Goal: Task Accomplishment & Management: Manage account settings

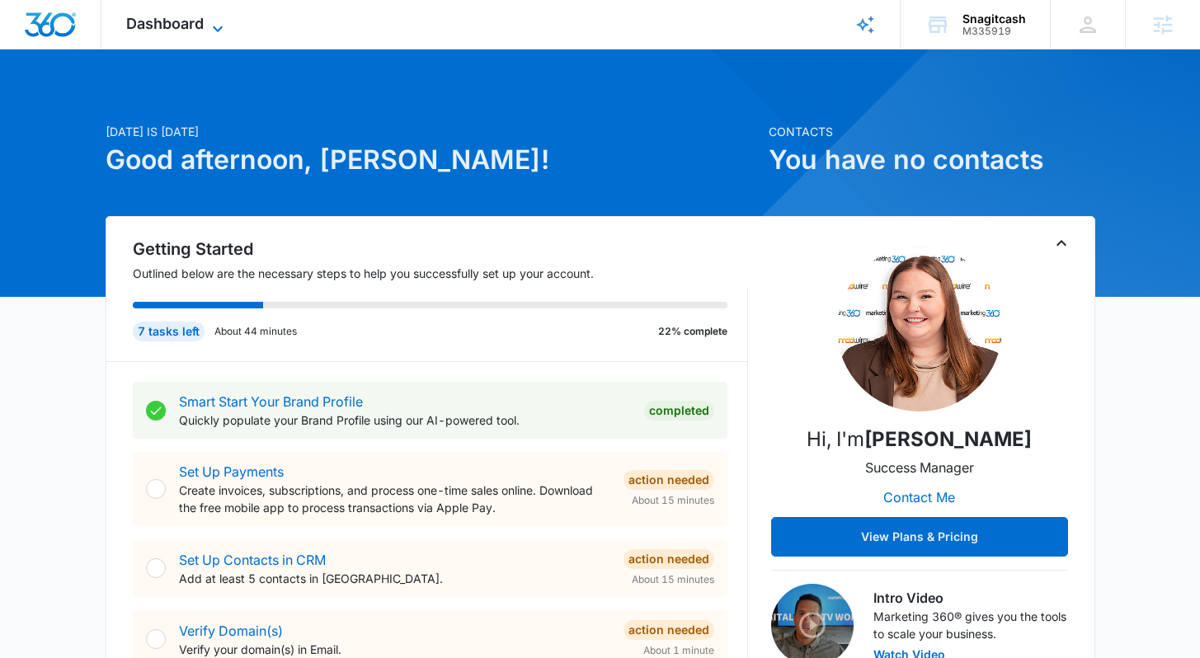
click at [209, 21] on icon at bounding box center [218, 29] width 20 height 20
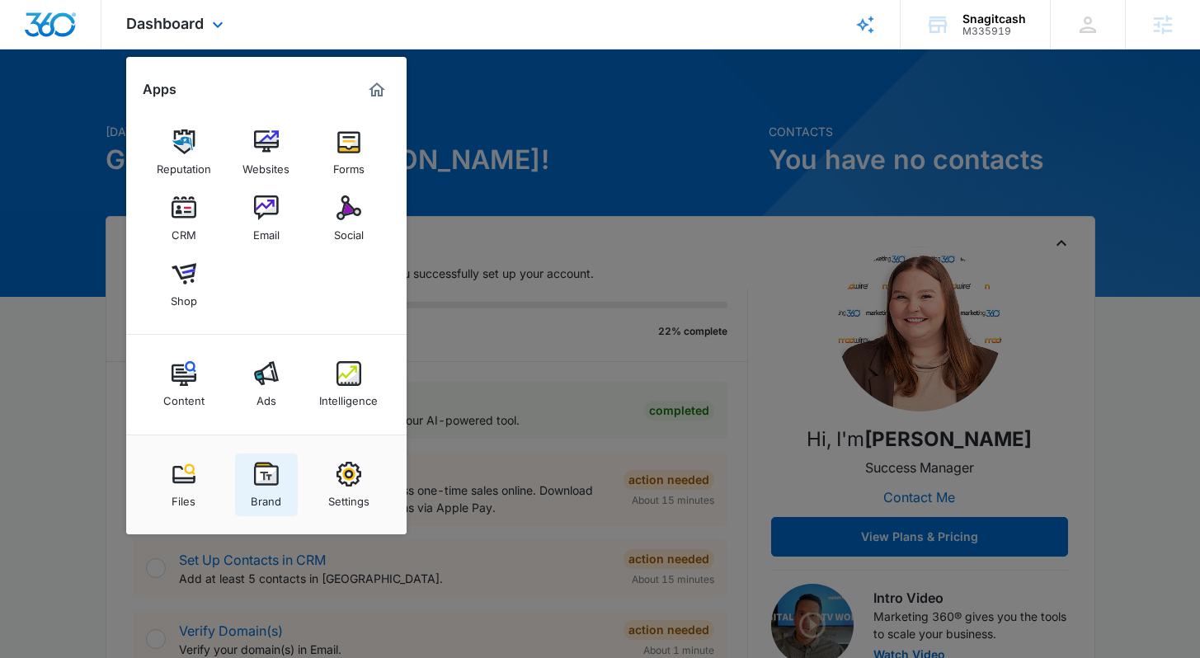
click at [272, 492] on div "Brand" at bounding box center [266, 497] width 31 height 21
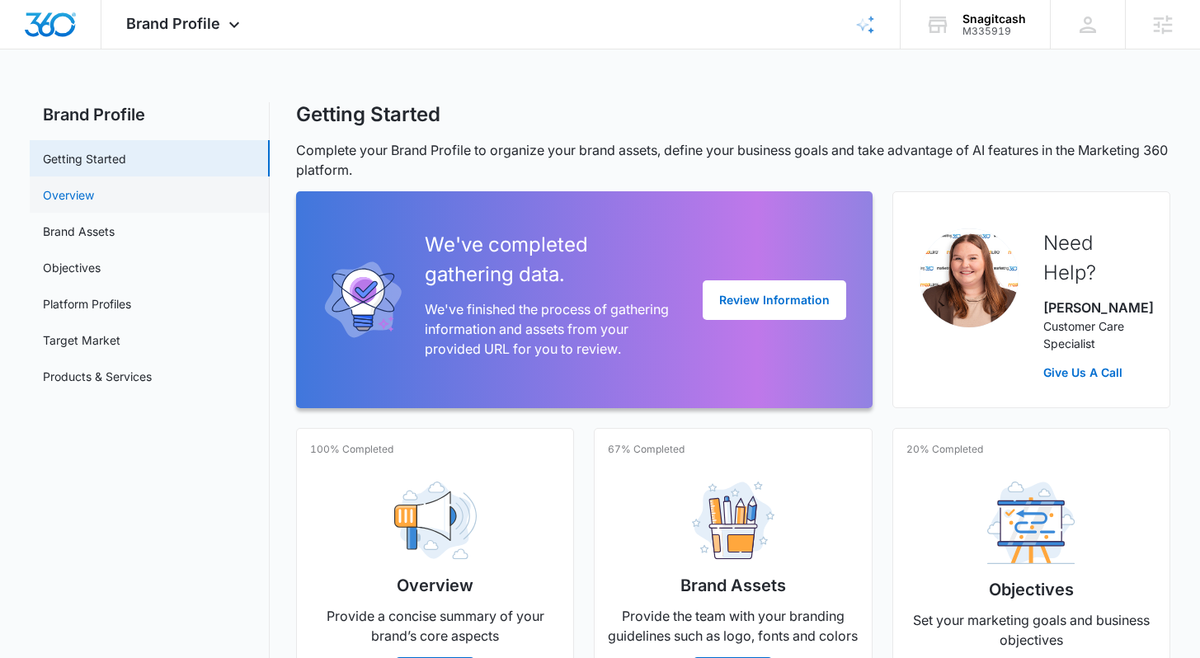
click at [78, 197] on link "Overview" at bounding box center [68, 194] width 51 height 17
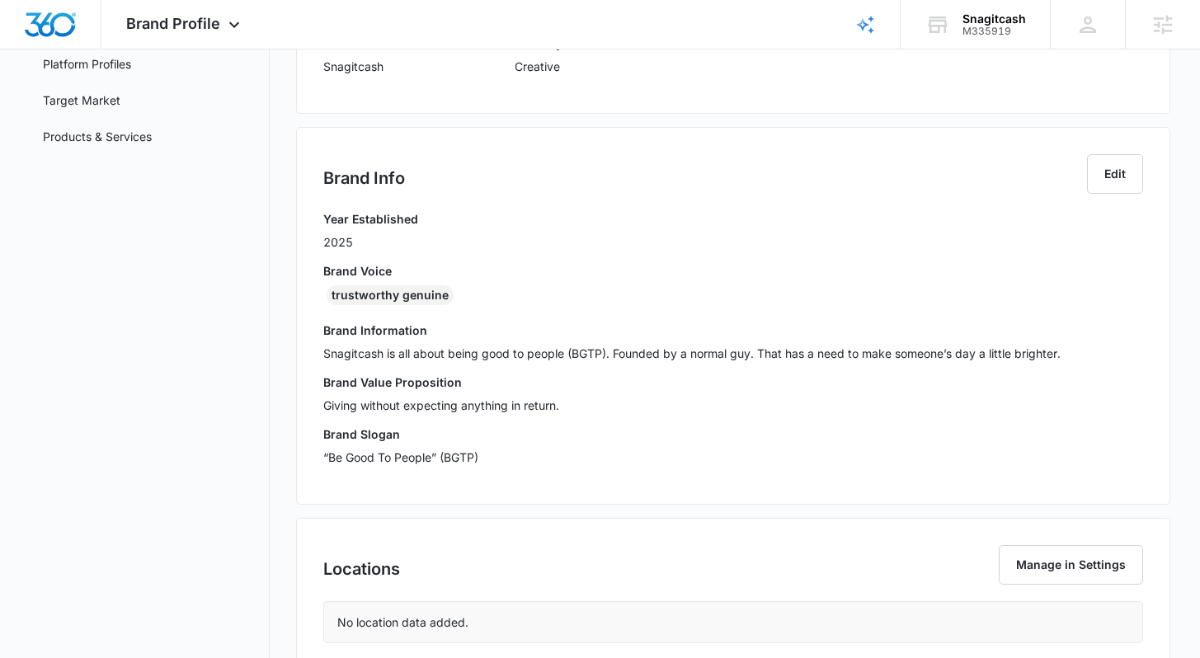
scroll to position [97, 0]
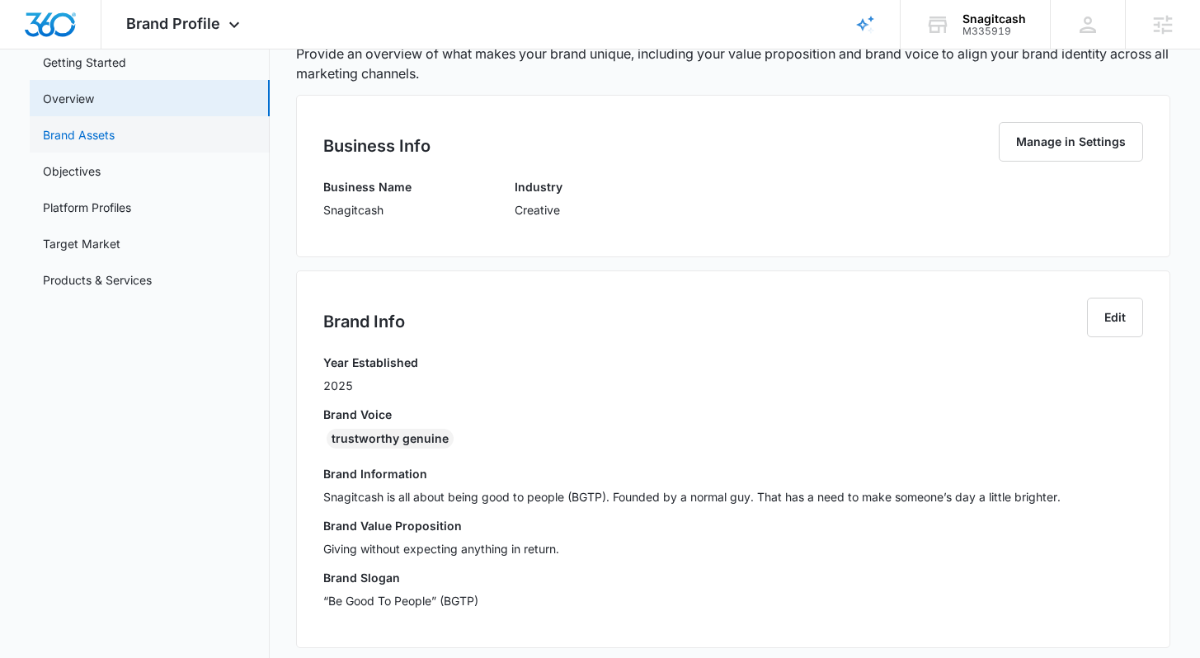
click at [108, 144] on link "Brand Assets" at bounding box center [79, 134] width 72 height 17
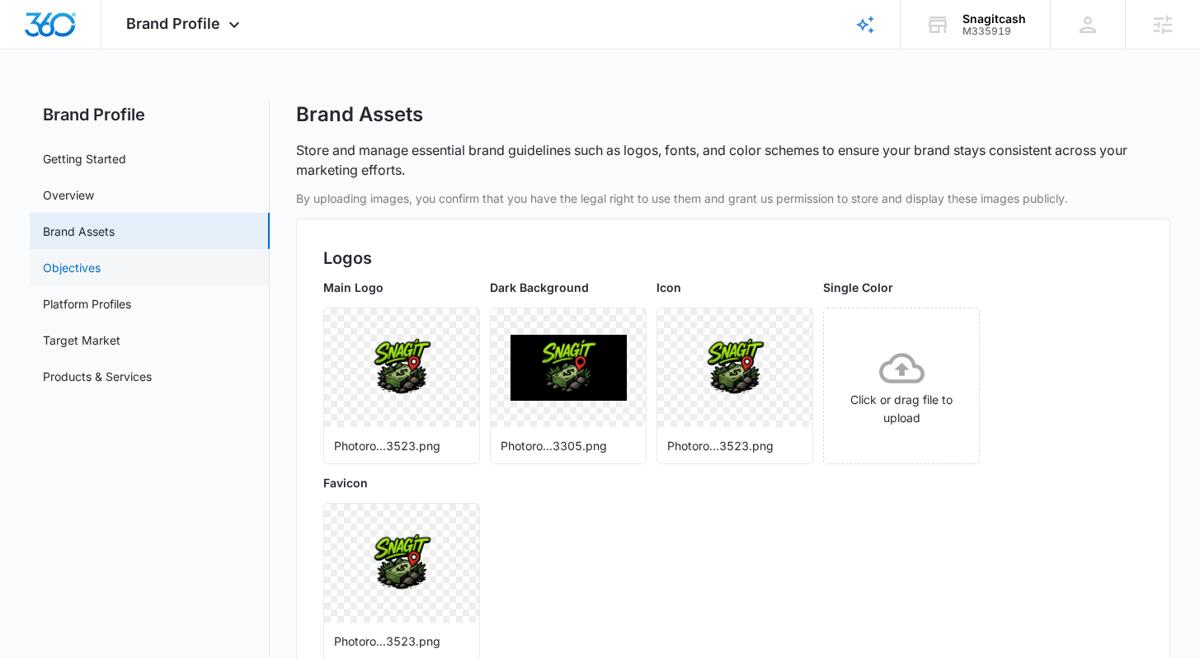
click at [94, 266] on link "Objectives" at bounding box center [72, 267] width 58 height 17
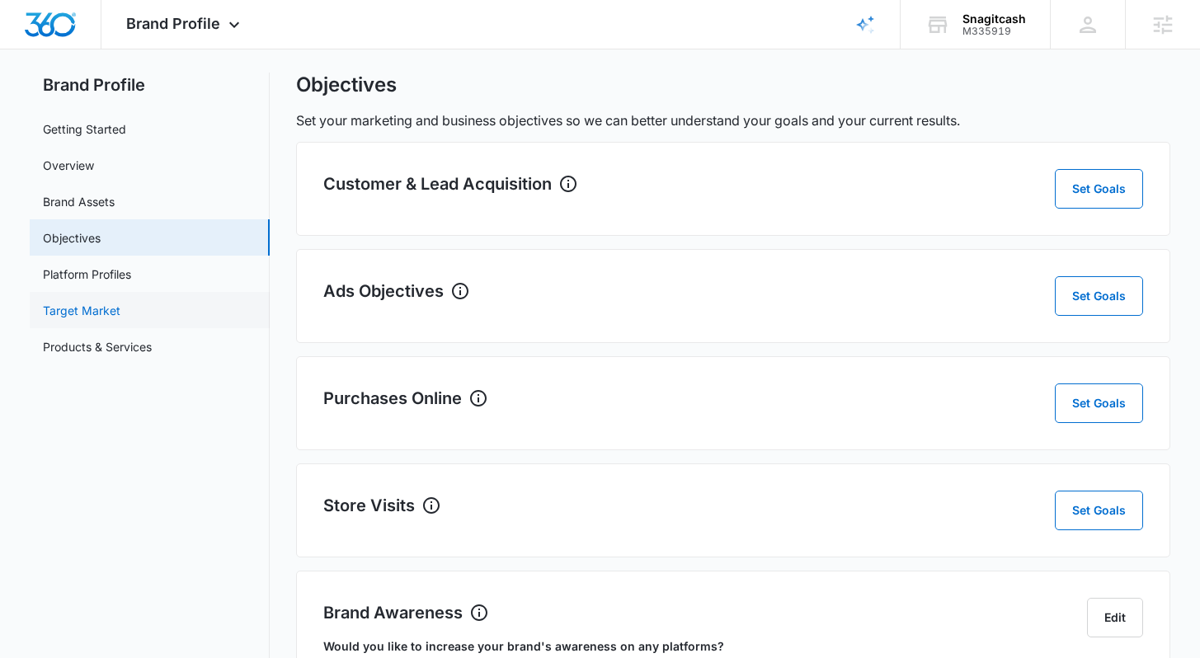
scroll to position [30, 0]
click at [101, 283] on link "Platform Profiles" at bounding box center [87, 274] width 88 height 17
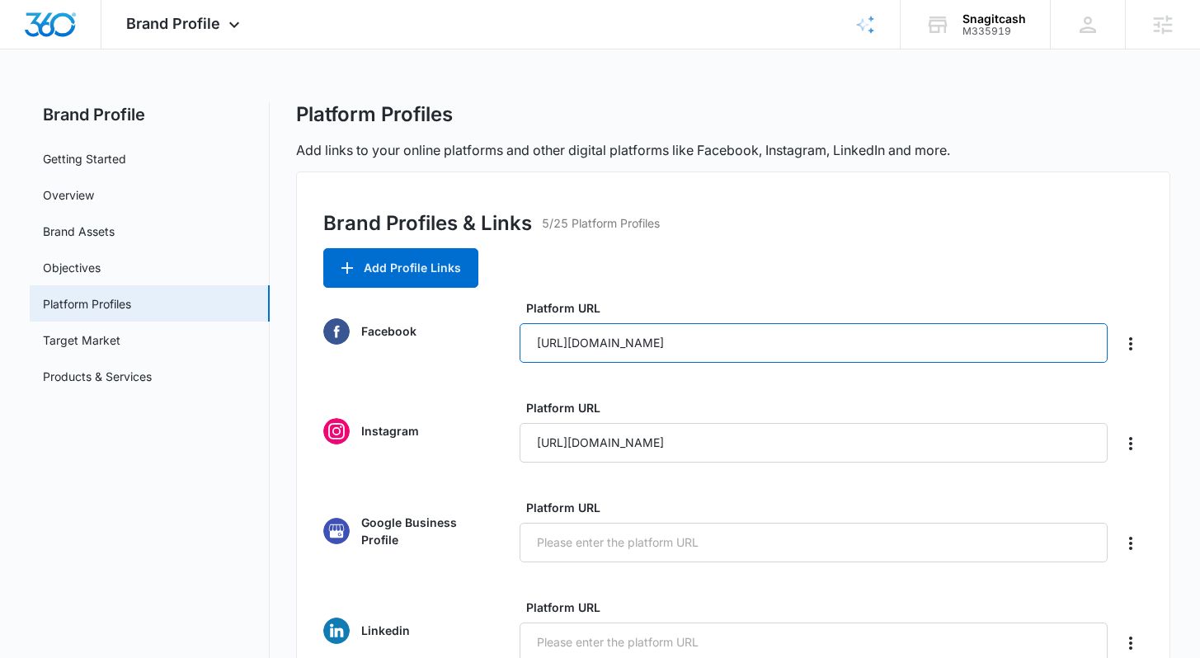
click at [584, 343] on input "https://www.facebook.com/share/175NEAeYzU/?mibextid=wwXIfr" at bounding box center [814, 343] width 588 height 40
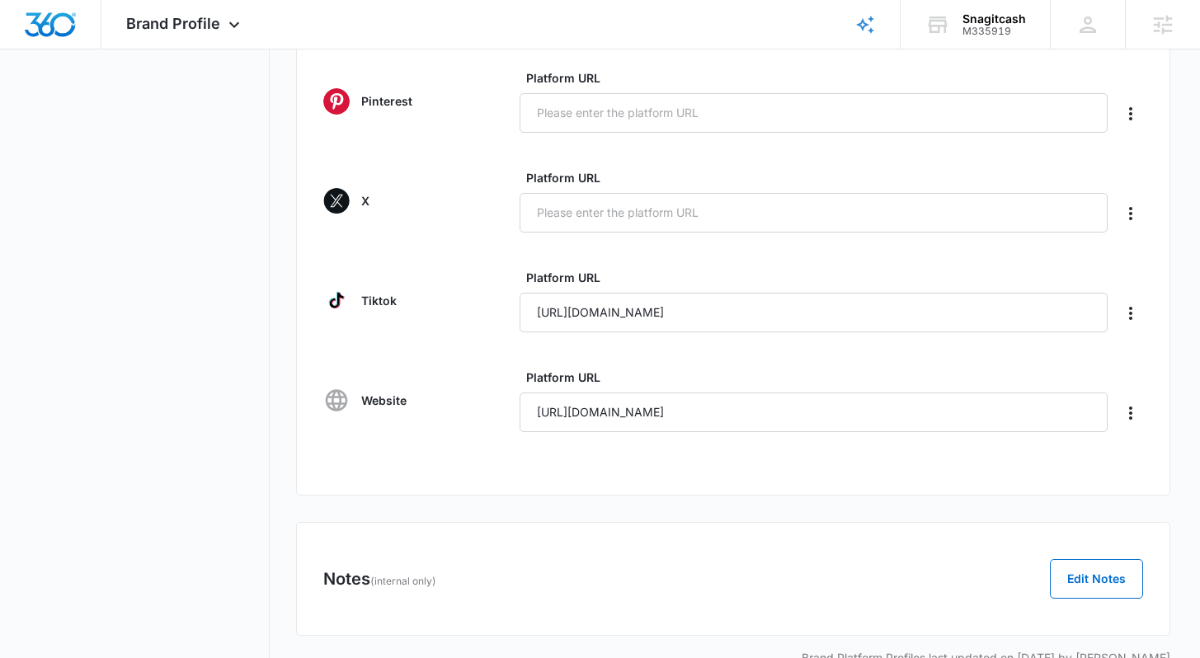
scroll to position [769, 0]
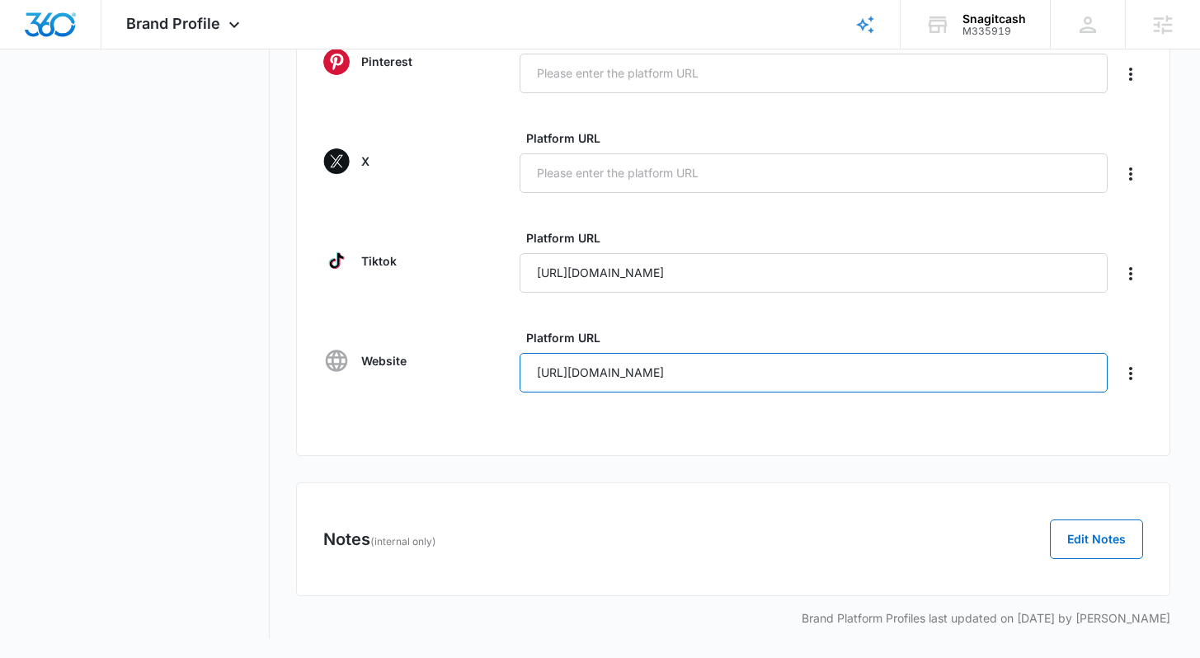
click at [592, 373] on input "https://snagitcash.com" at bounding box center [814, 373] width 588 height 40
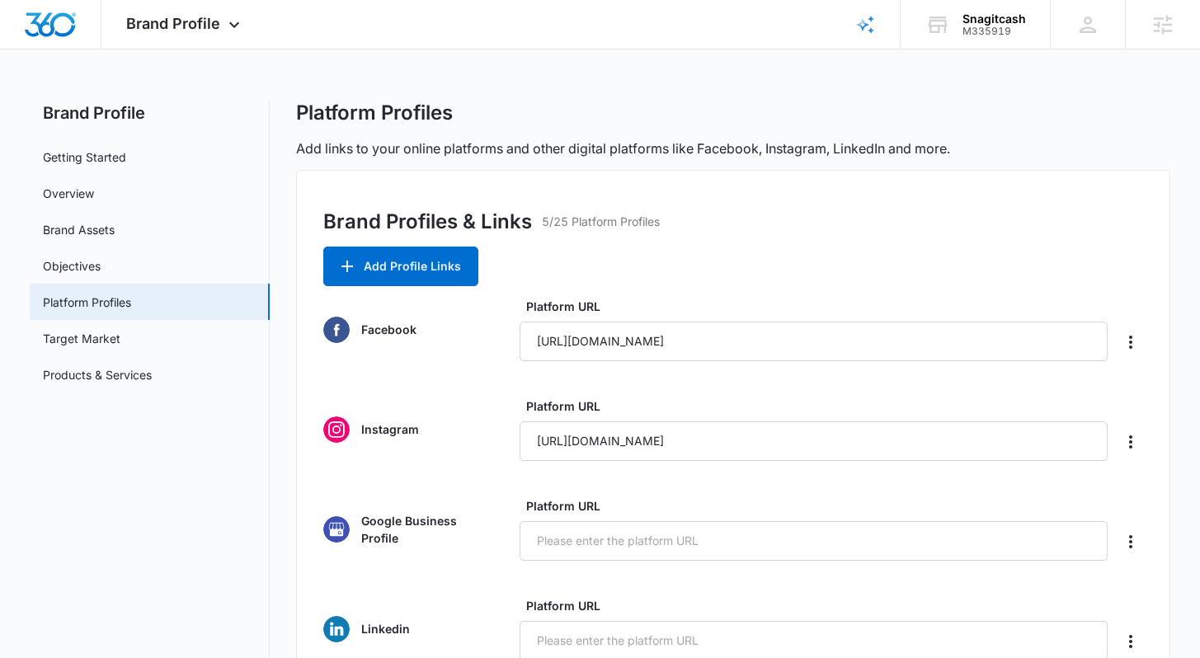
scroll to position [0, 0]
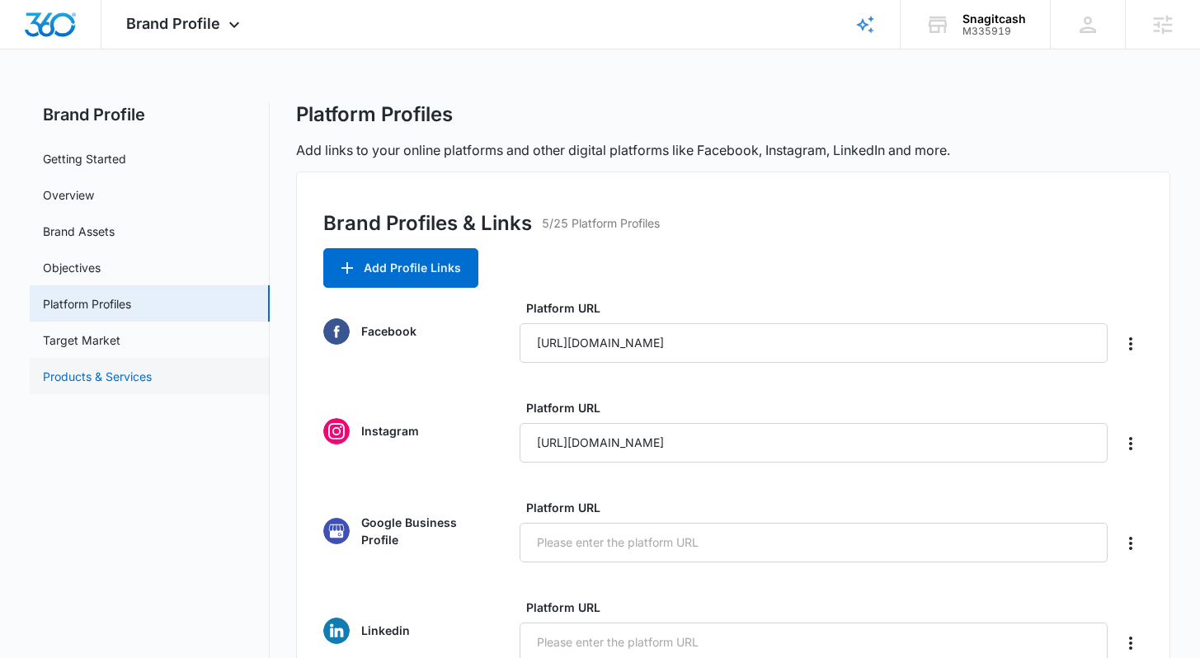
click at [95, 378] on link "Products & Services" at bounding box center [97, 376] width 109 height 17
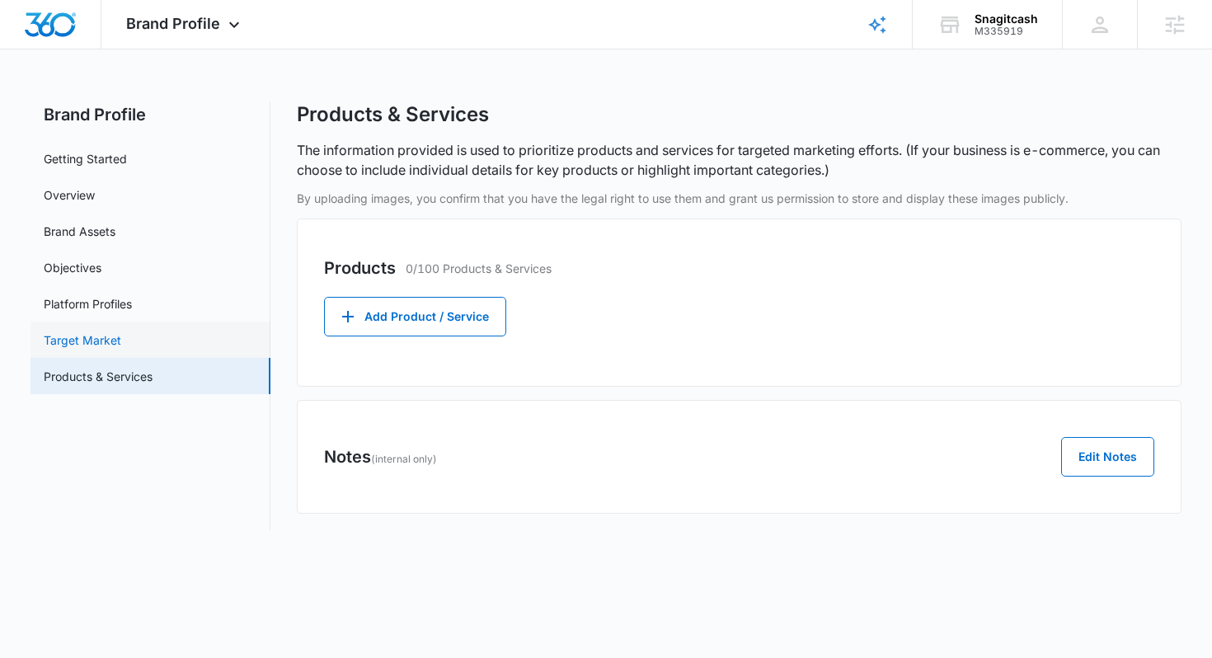
click at [64, 332] on link "Target Market" at bounding box center [83, 340] width 78 height 17
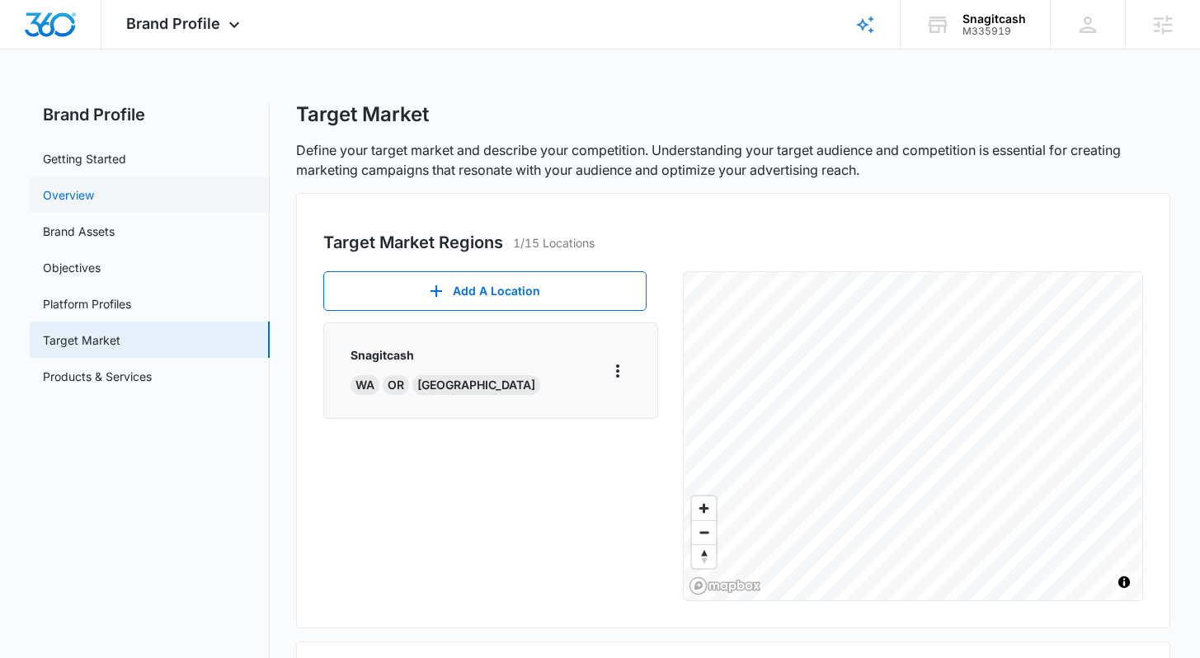
click at [49, 201] on link "Overview" at bounding box center [68, 194] width 51 height 17
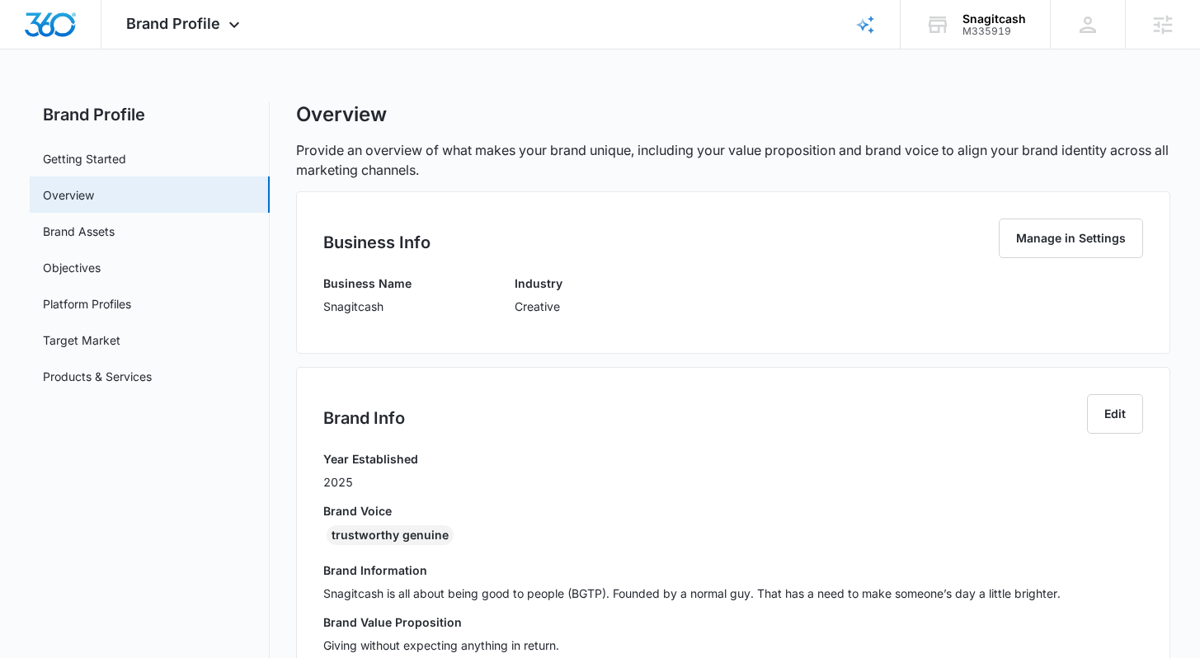
click at [337, 312] on p "Snagitcash" at bounding box center [367, 306] width 88 height 17
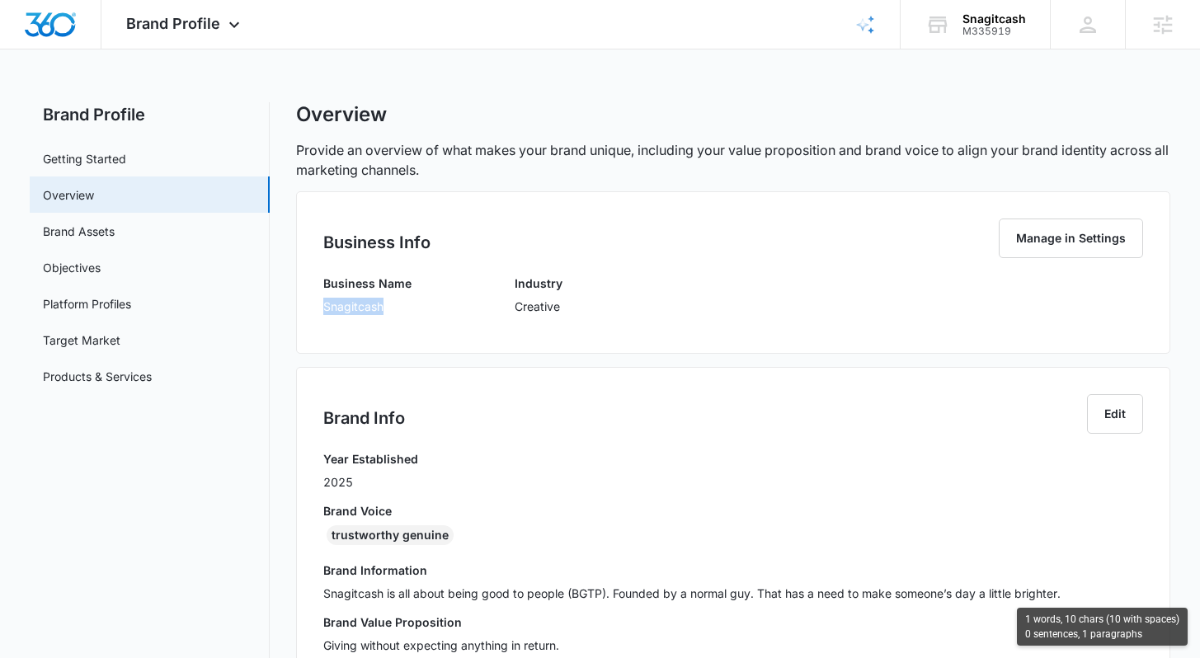
click at [337, 312] on p "Snagitcash" at bounding box center [367, 306] width 88 height 17
copy p "Snagitcash"
